Goal: Information Seeking & Learning: Learn about a topic

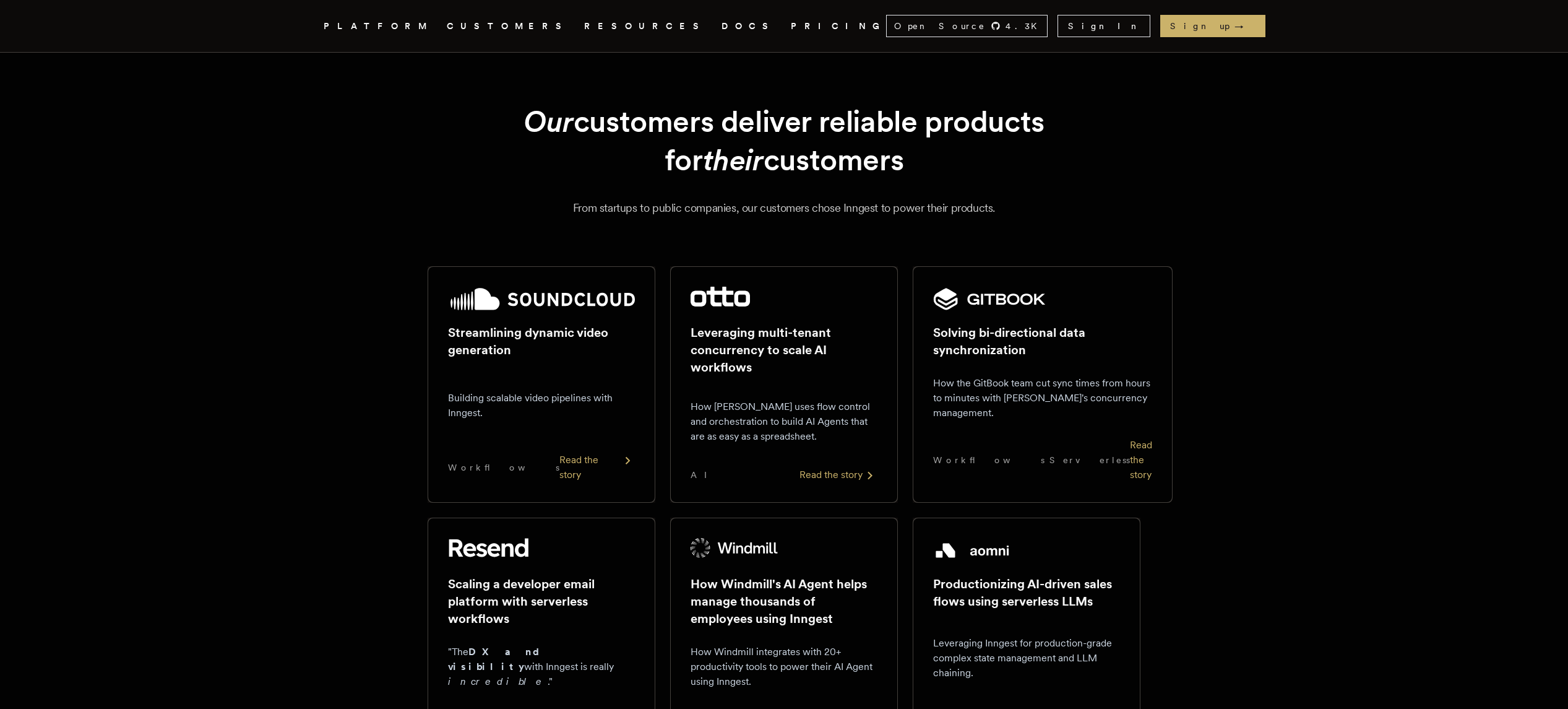
click at [721, 28] on link "DOCS" at bounding box center [748, 26] width 54 height 15
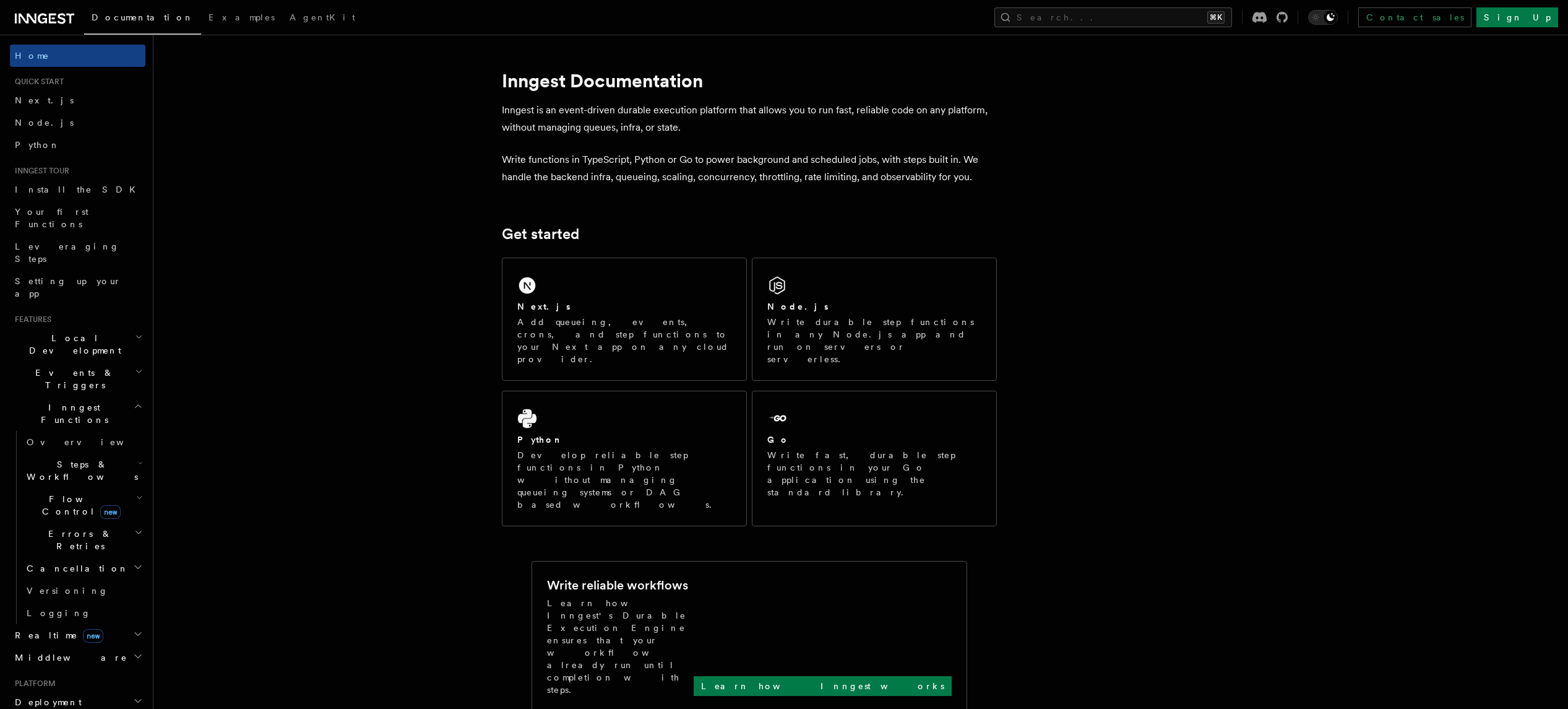
scroll to position [1, 0]
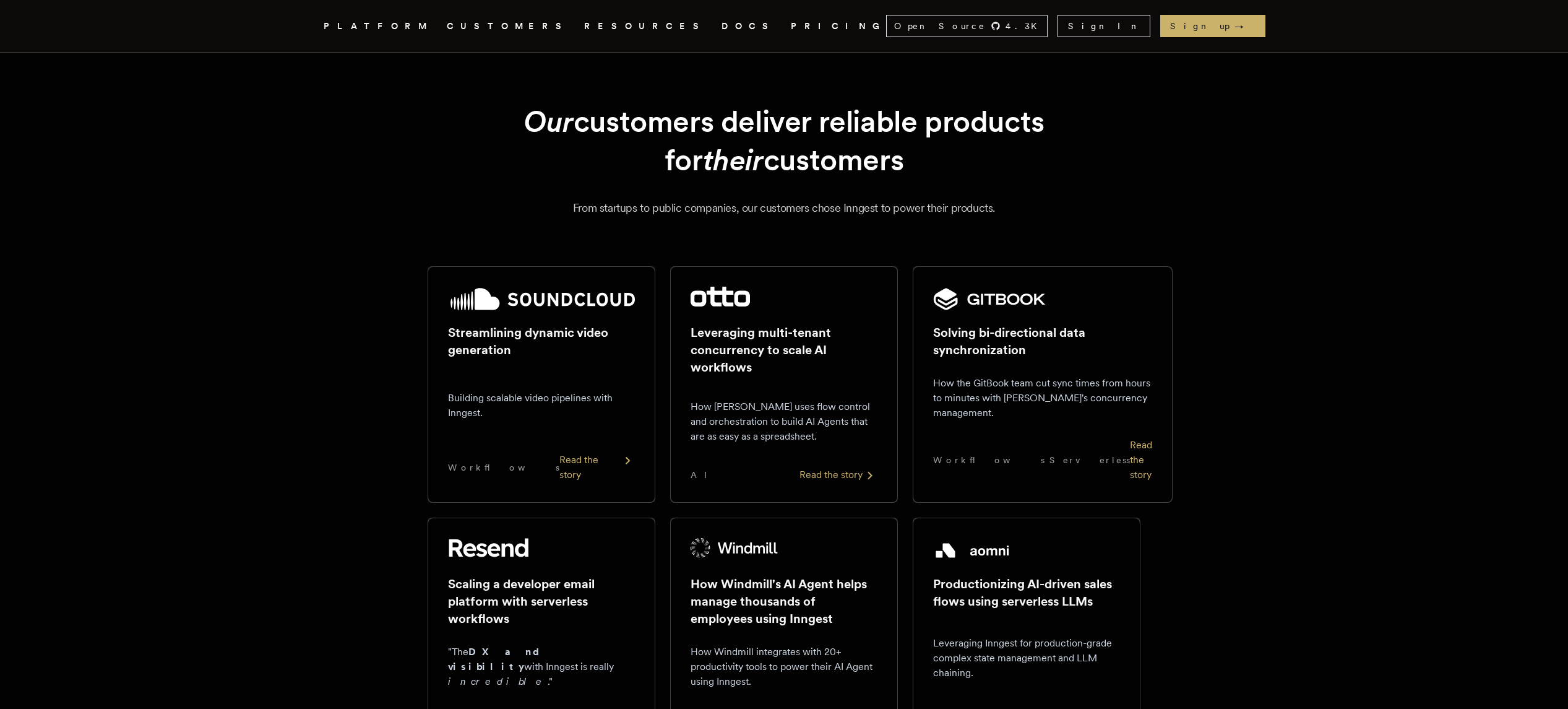
scroll to position [340, 0]
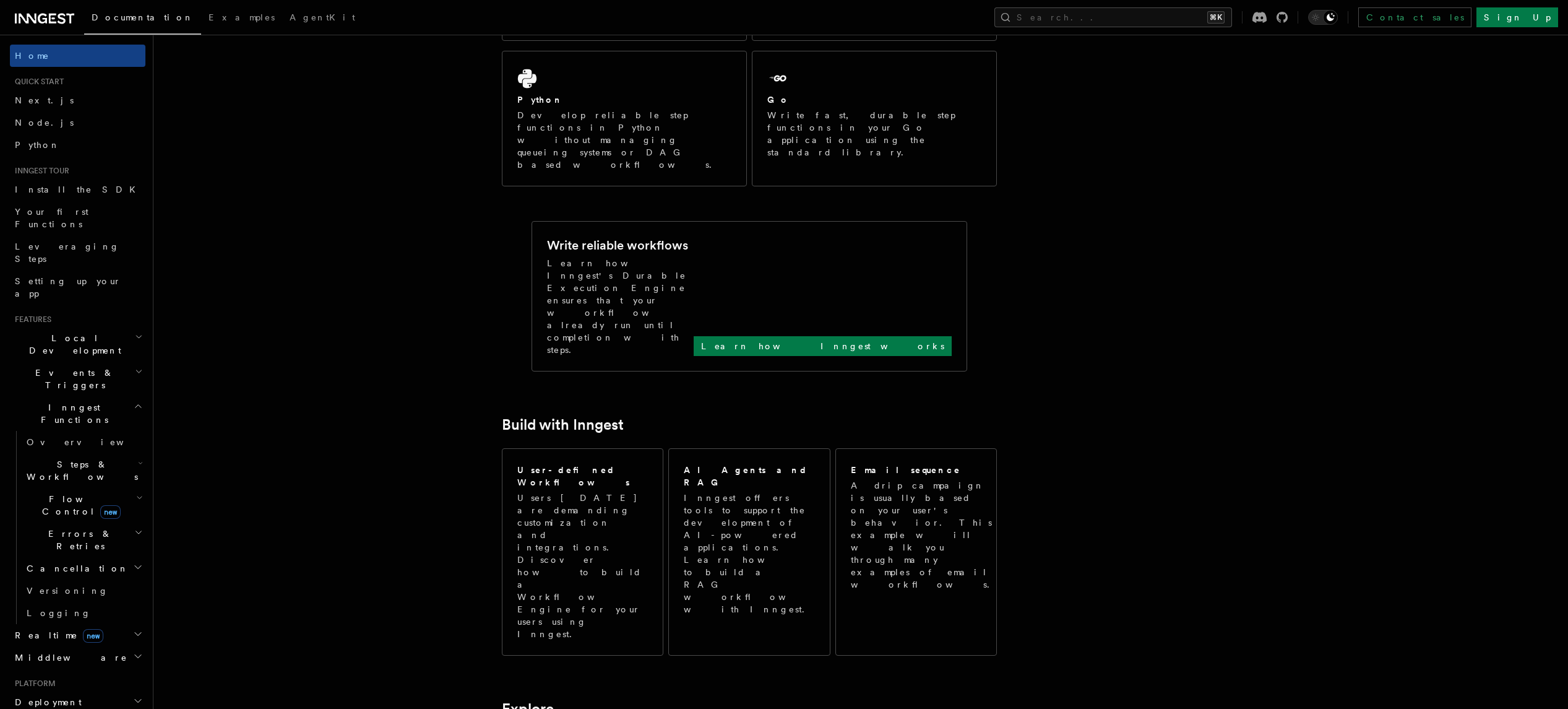
scroll to position [1, 0]
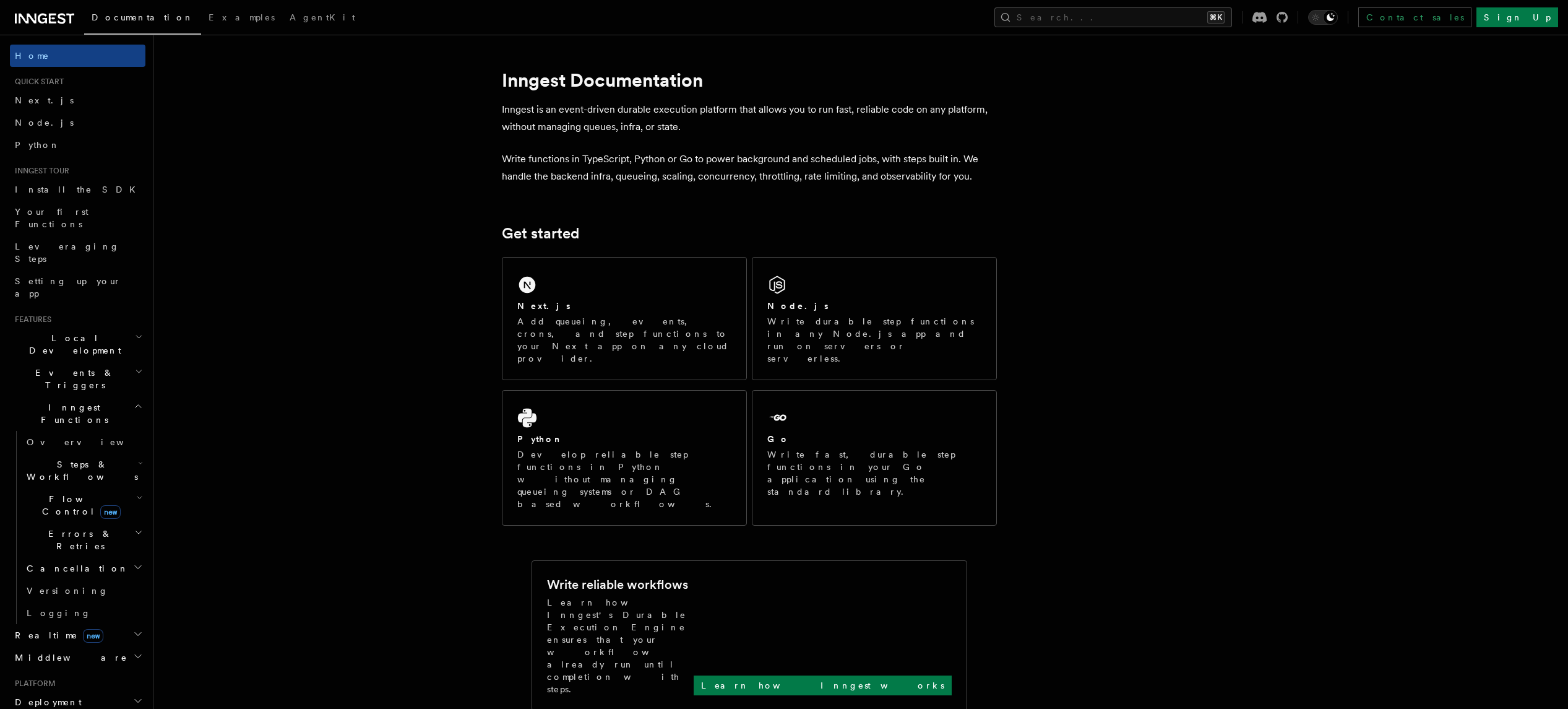
click at [100, 506] on span "new" at bounding box center [110, 512] width 20 height 13
click at [78, 522] on link "Overview" at bounding box center [90, 533] width 112 height 23
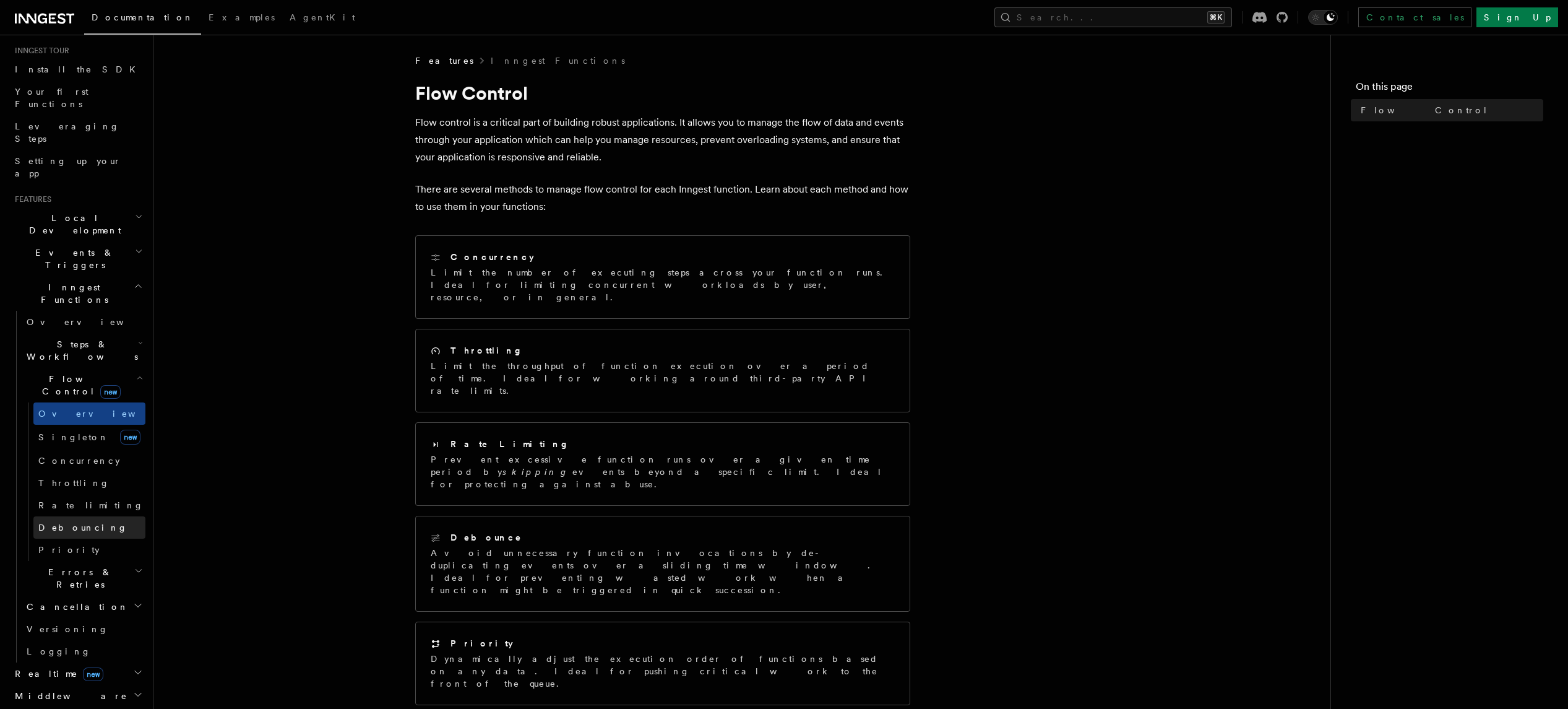
scroll to position [130, 0]
click at [83, 657] on span "new" at bounding box center [93, 664] width 20 height 13
click at [63, 681] on span "Overview" at bounding box center [90, 686] width 127 height 10
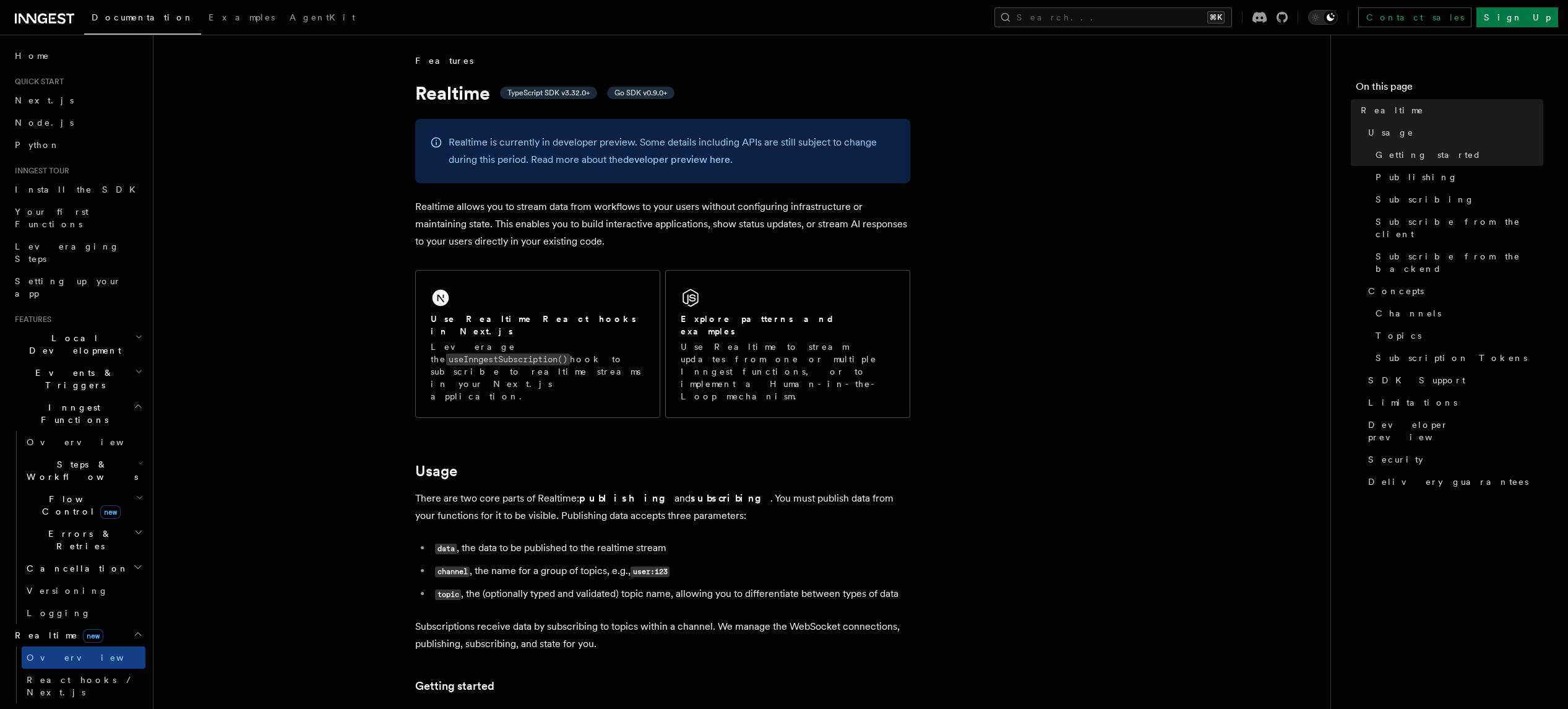
scroll to position [326, 0]
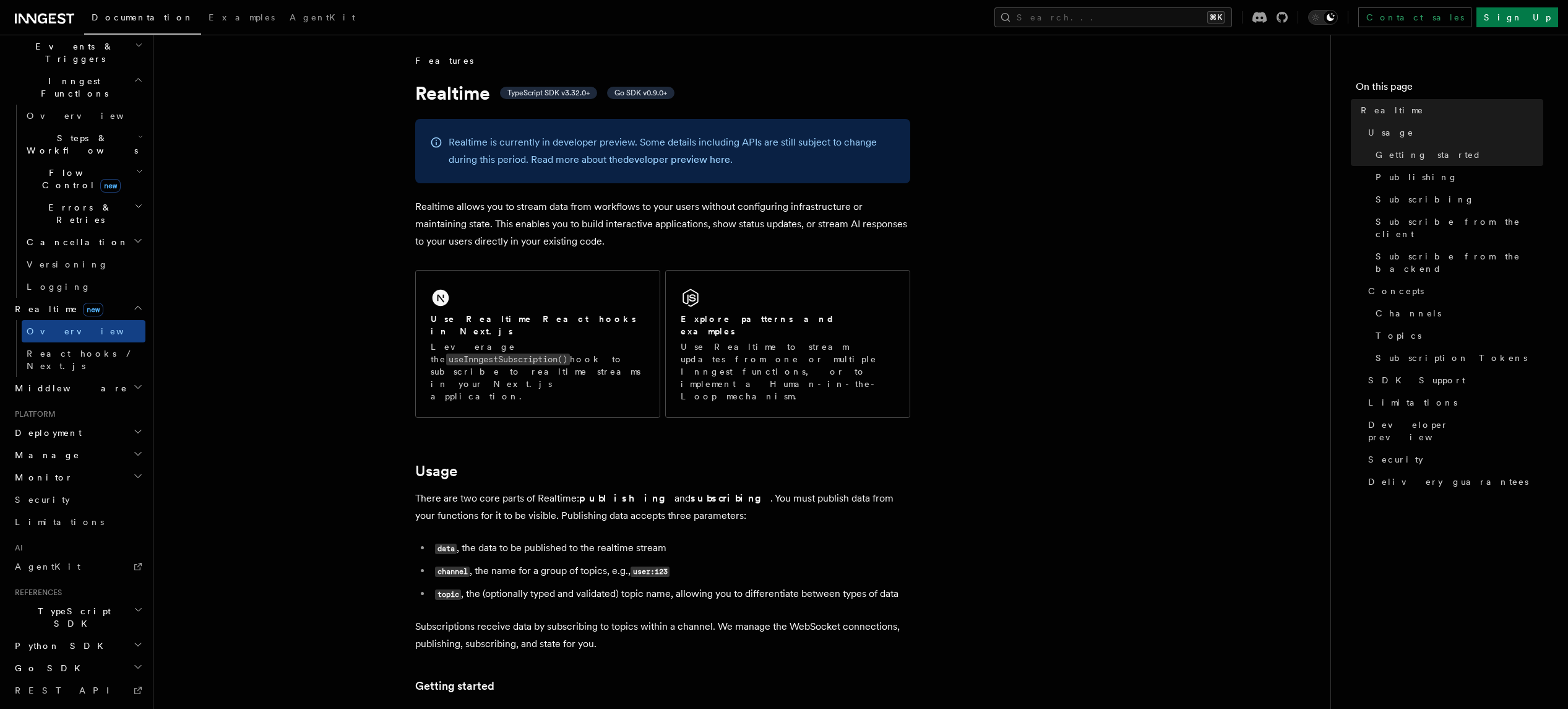
click at [74, 701] on h2 "System events" at bounding box center [78, 712] width 136 height 23
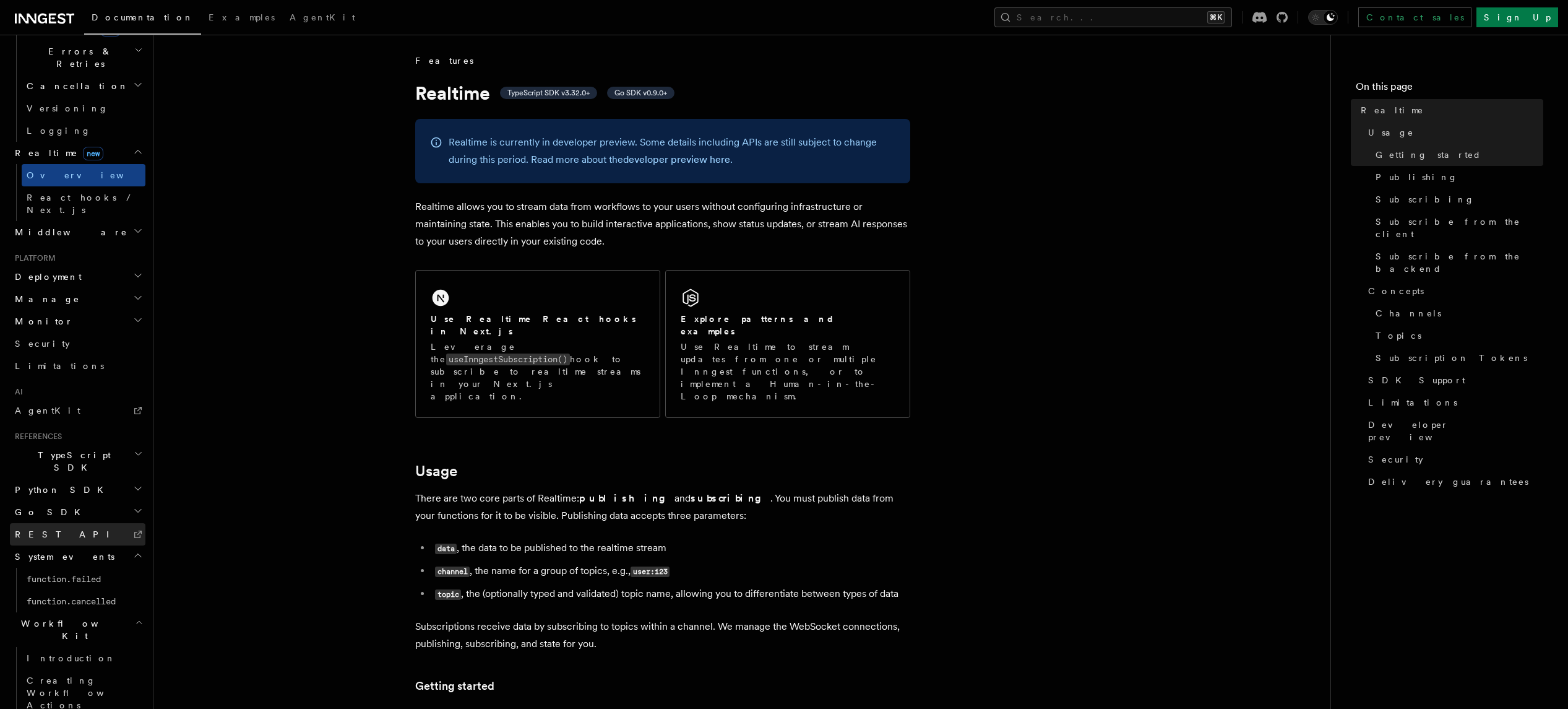
click at [73, 523] on link "REST API" at bounding box center [78, 534] width 136 height 23
click at [99, 501] on h2 "Go SDK" at bounding box center [78, 511] width 136 height 23
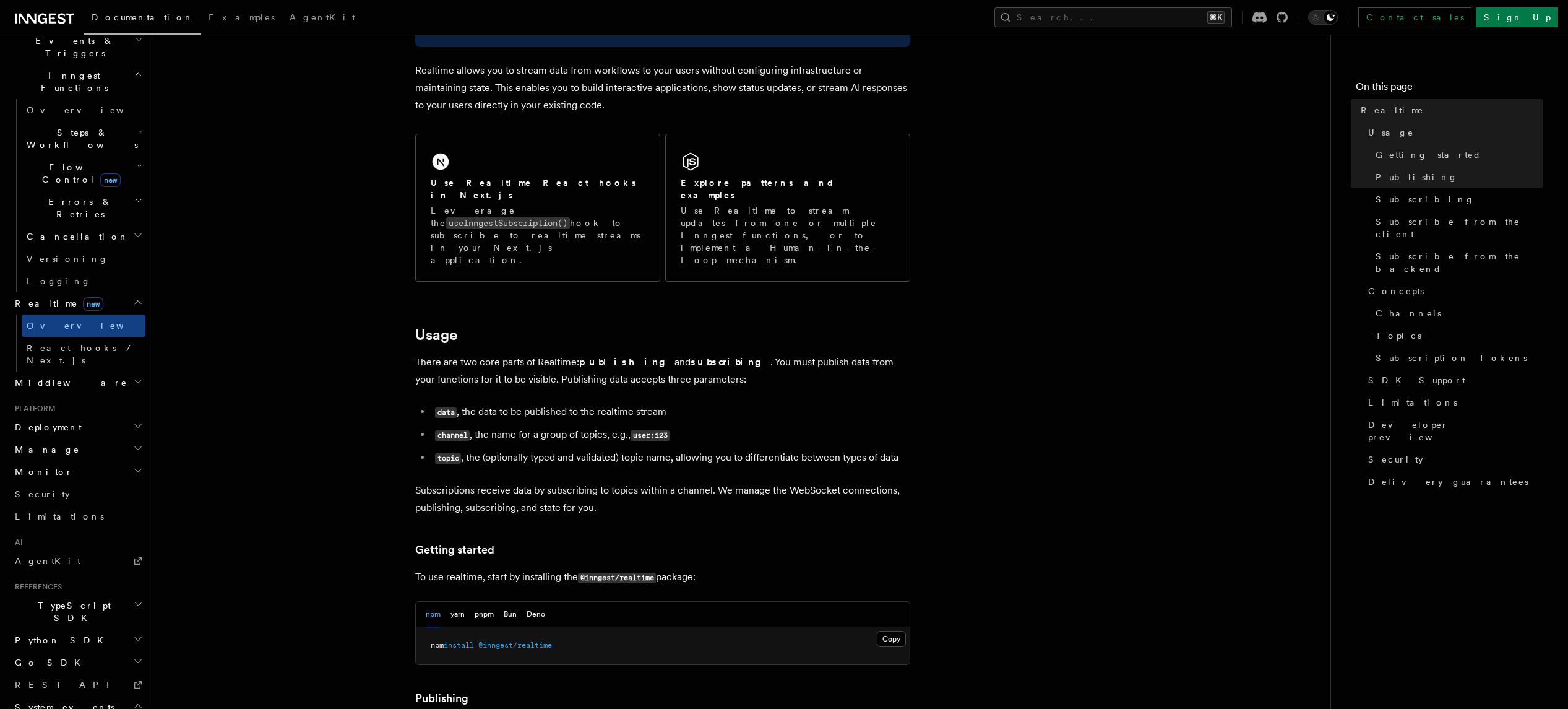
scroll to position [326, 0]
click at [94, 467] on h2 "Monitor" at bounding box center [78, 478] width 136 height 23
click at [73, 444] on h2 "Manage" at bounding box center [78, 455] width 136 height 23
click at [85, 422] on h2 "Deployment" at bounding box center [78, 433] width 136 height 23
click at [81, 378] on h2 "Middleware" at bounding box center [78, 388] width 136 height 23
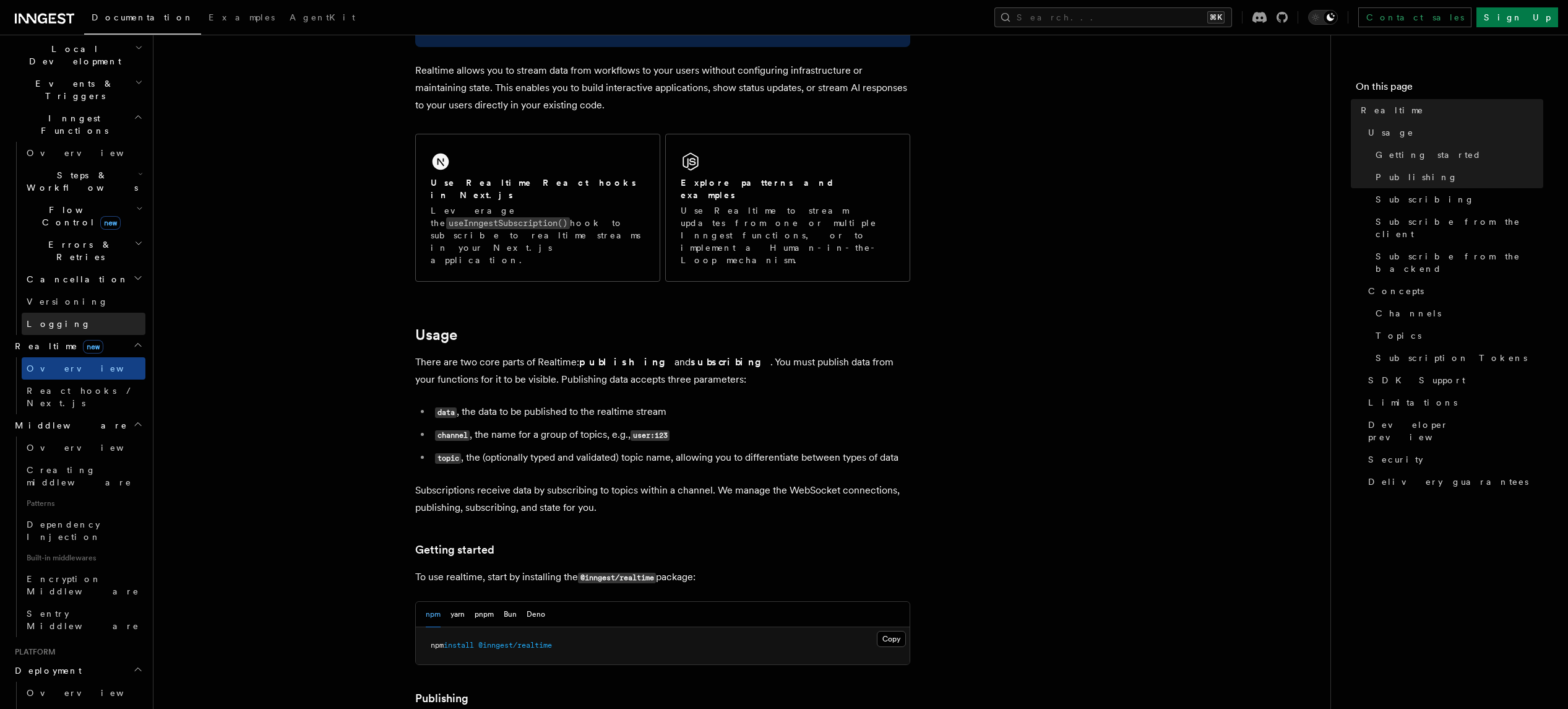
scroll to position [212, 0]
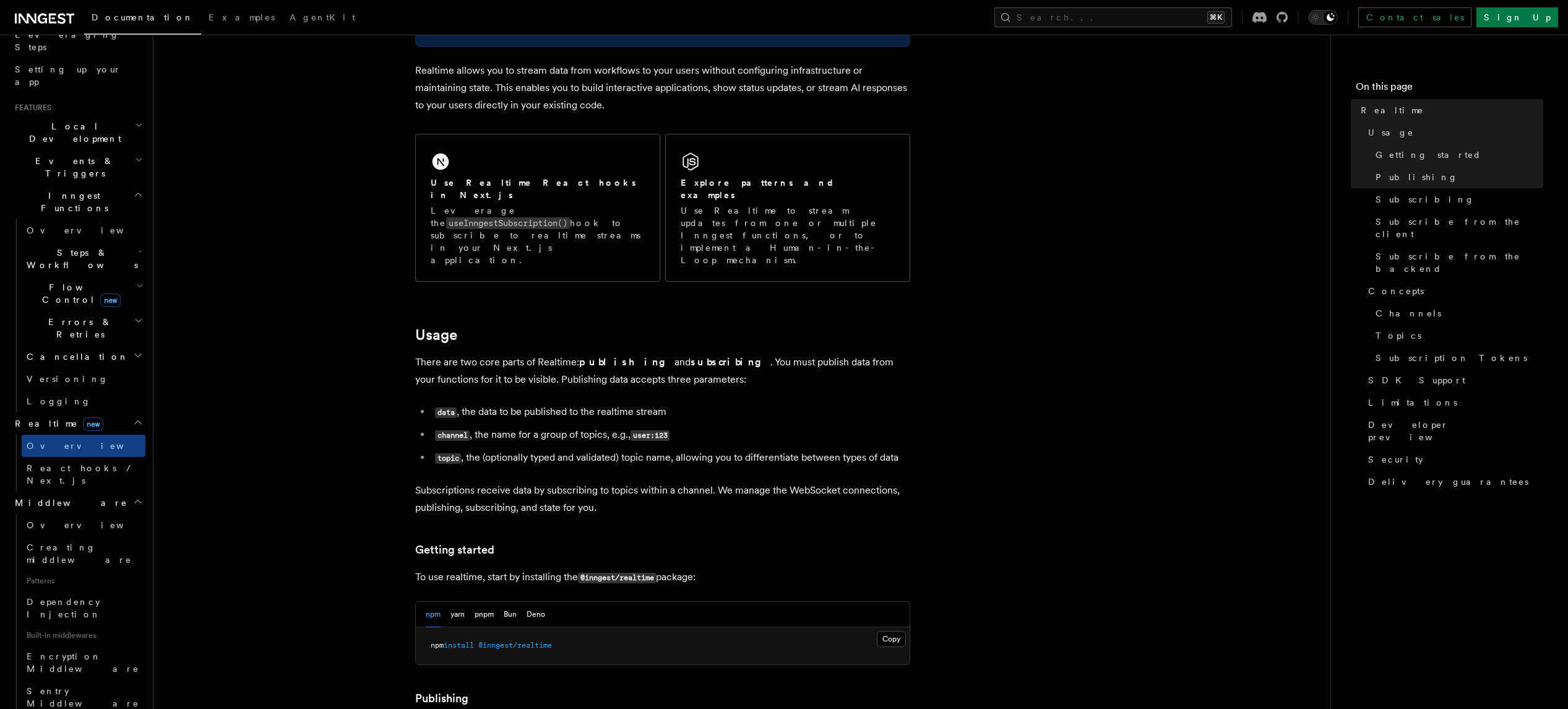
click at [69, 351] on span "Cancellation" at bounding box center [75, 357] width 107 height 13
click at [68, 316] on span "Errors & Retries" at bounding box center [78, 328] width 113 height 25
click at [68, 246] on span "Steps & Workflows" at bounding box center [79, 259] width 116 height 25
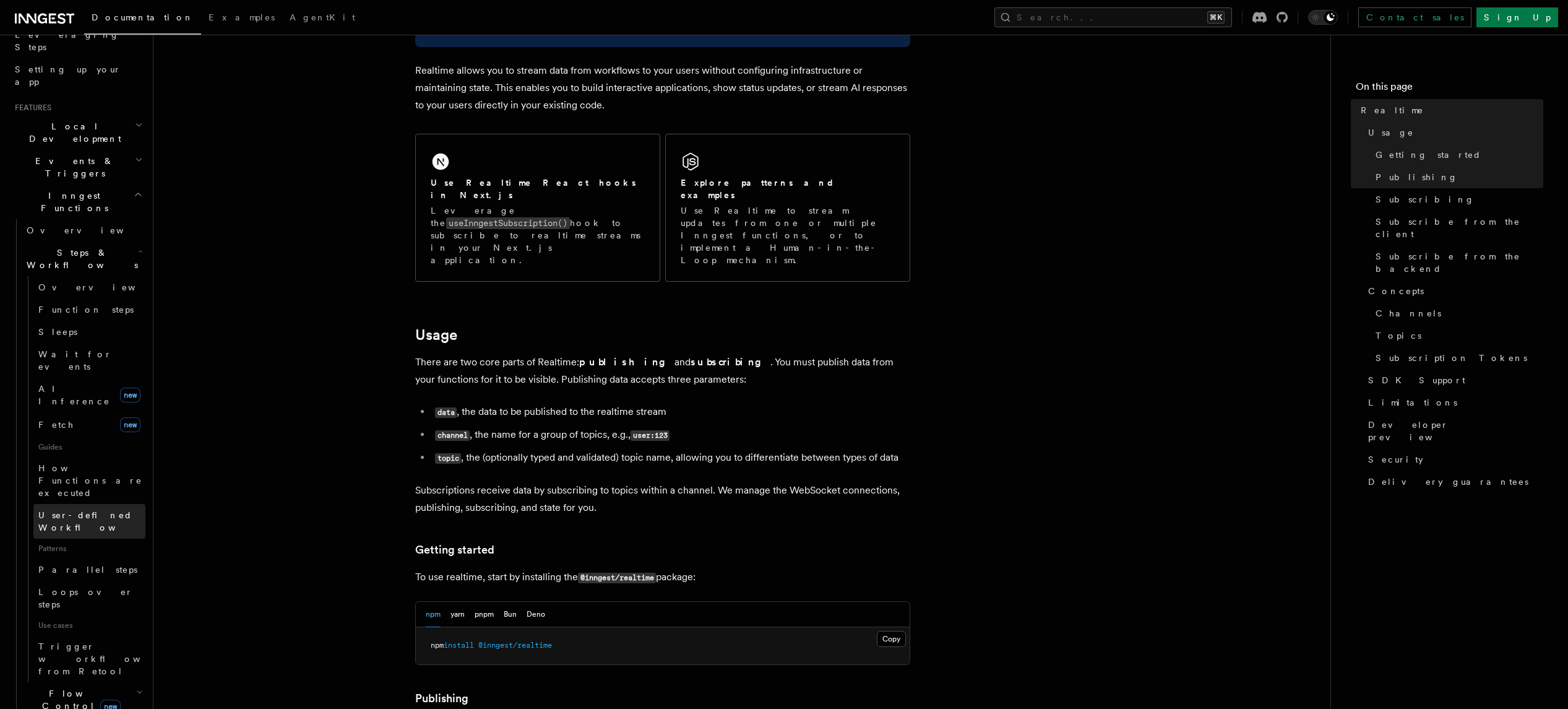
click at [60, 510] on span "User-defined Workflows" at bounding box center [94, 521] width 111 height 23
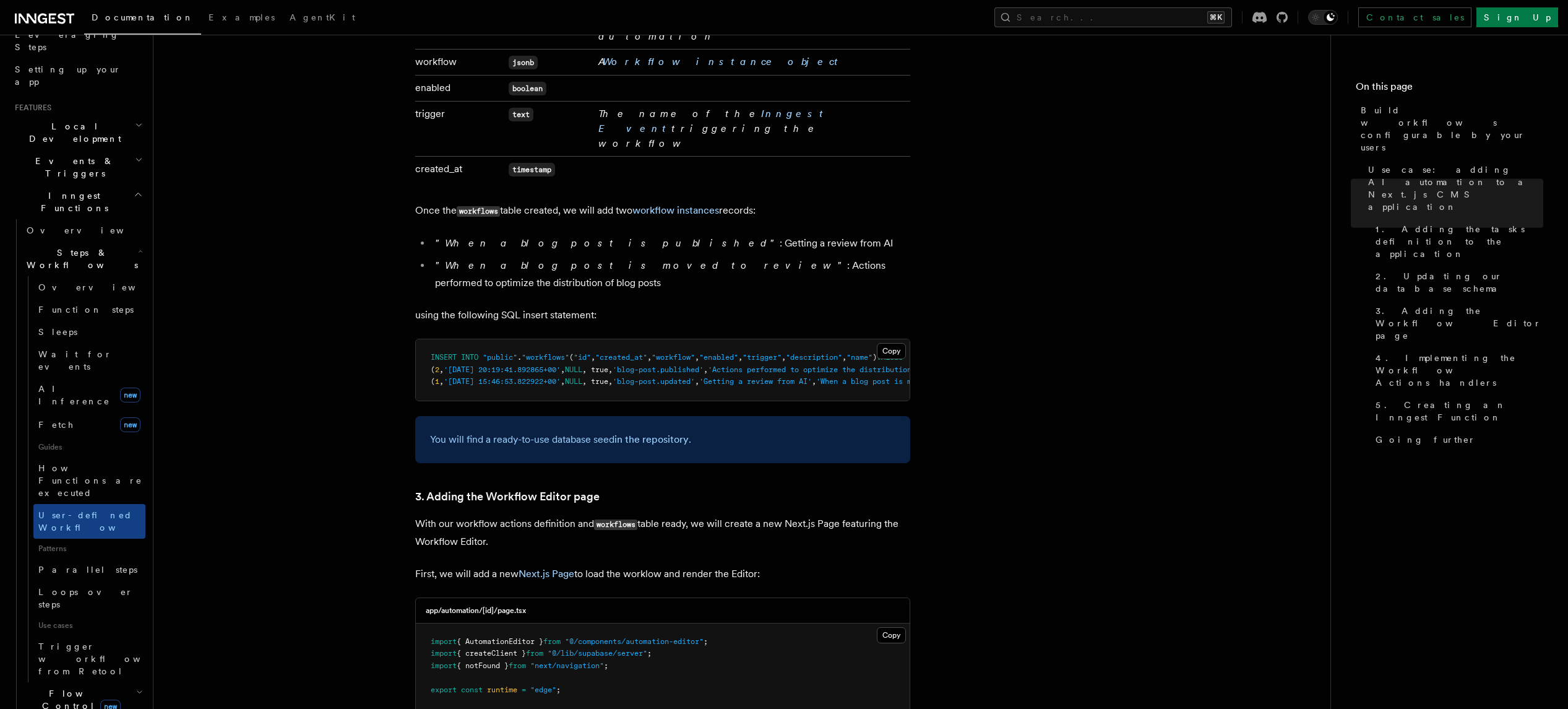
scroll to position [2296, 0]
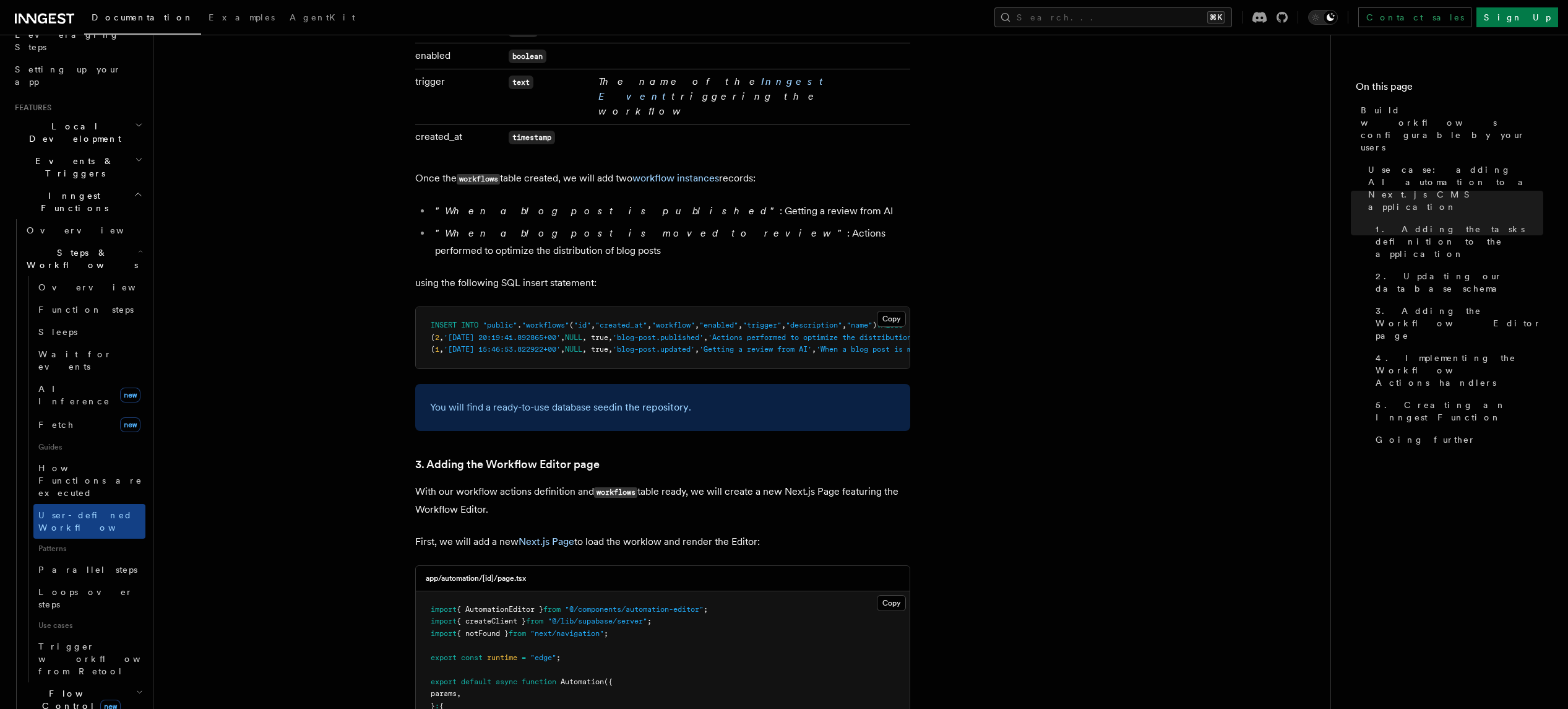
click at [103, 700] on span "new" at bounding box center [110, 706] width 20 height 13
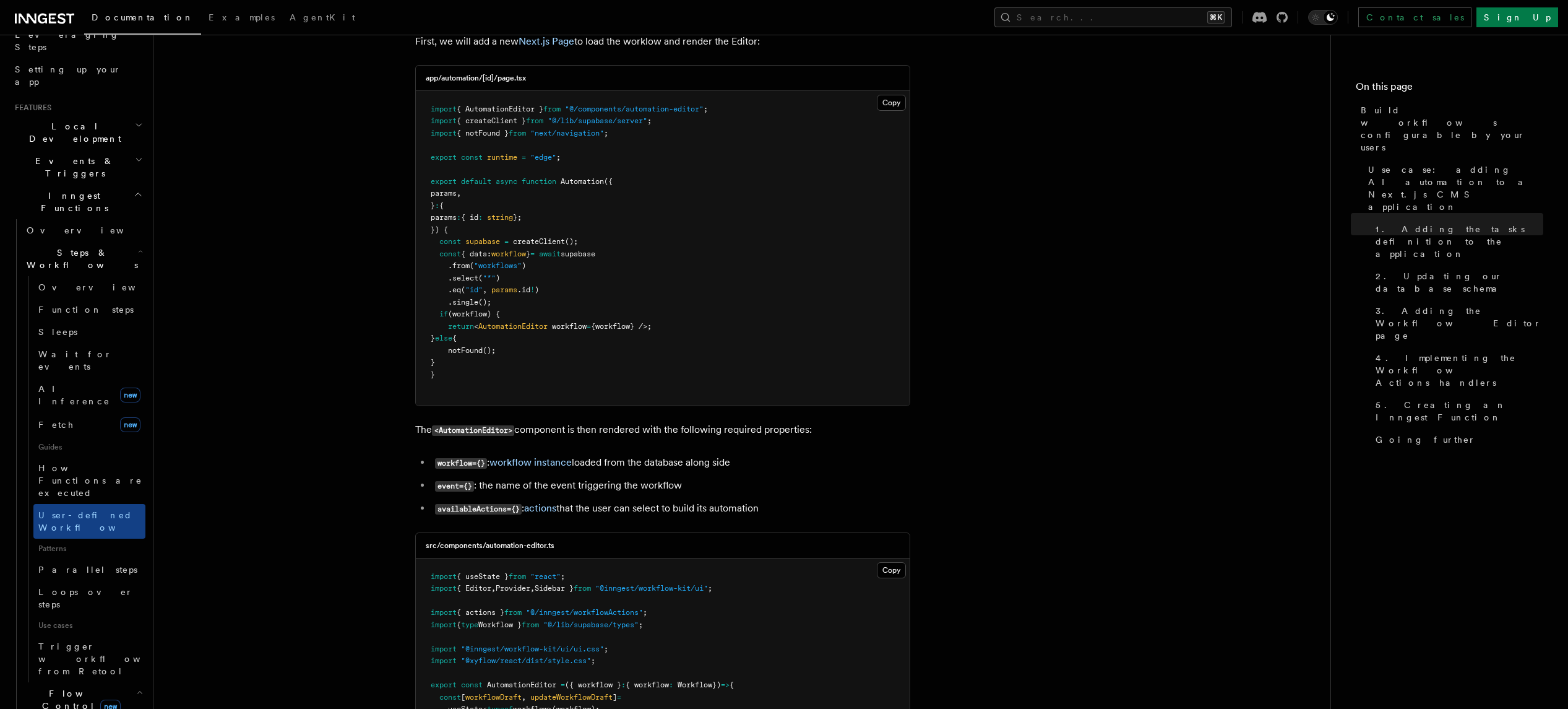
scroll to position [2797, 0]
